Goal: Check status: Check status

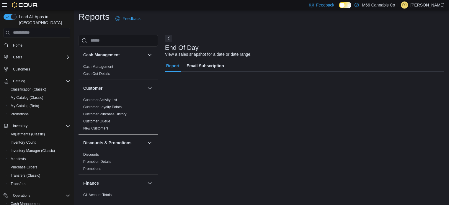
scroll to position [4, 0]
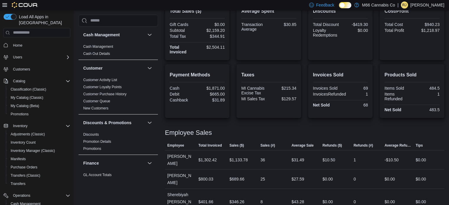
scroll to position [167, 0]
